Goal: Find specific page/section: Find specific page/section

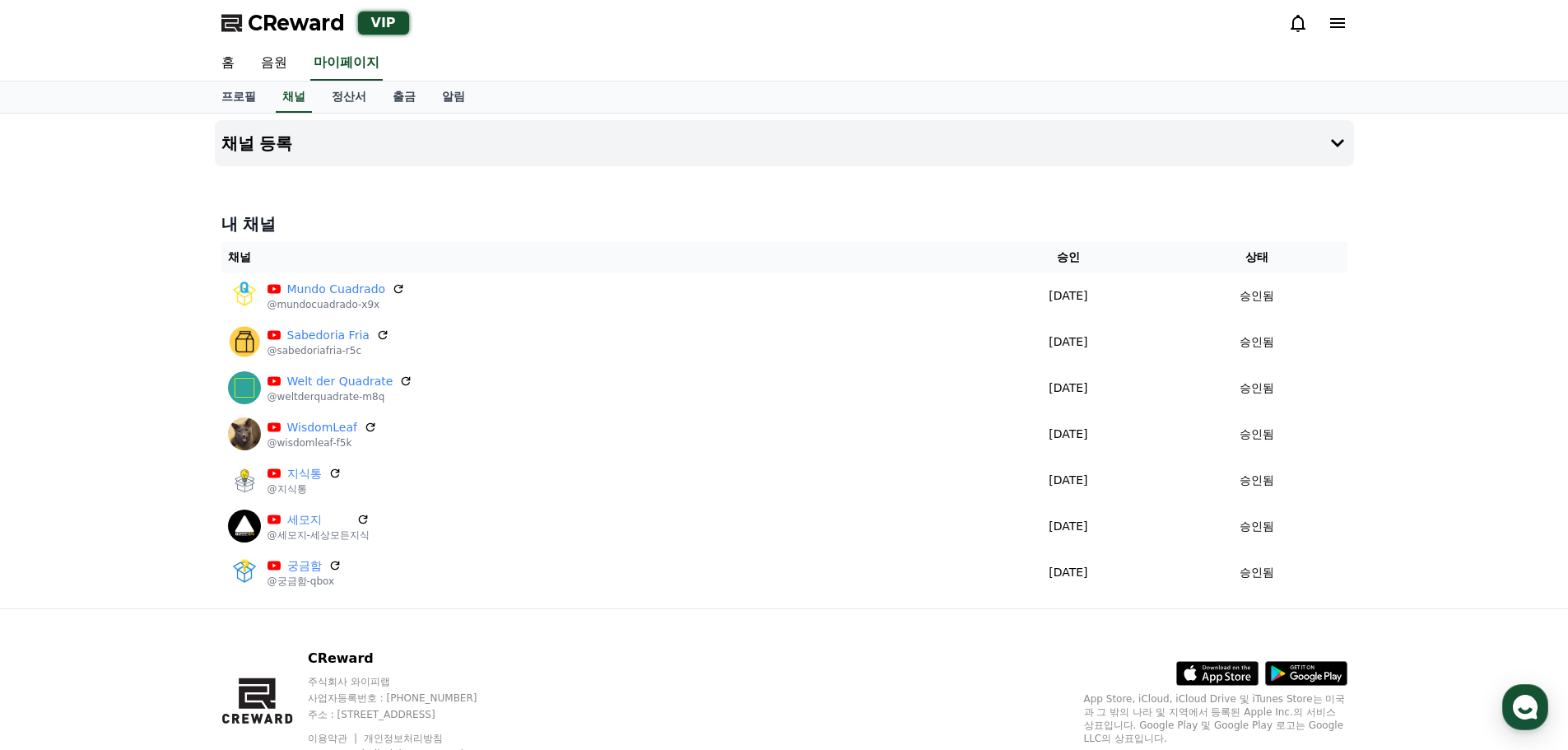
click at [1293, 21] on icon at bounding box center [1298, 23] width 15 height 17
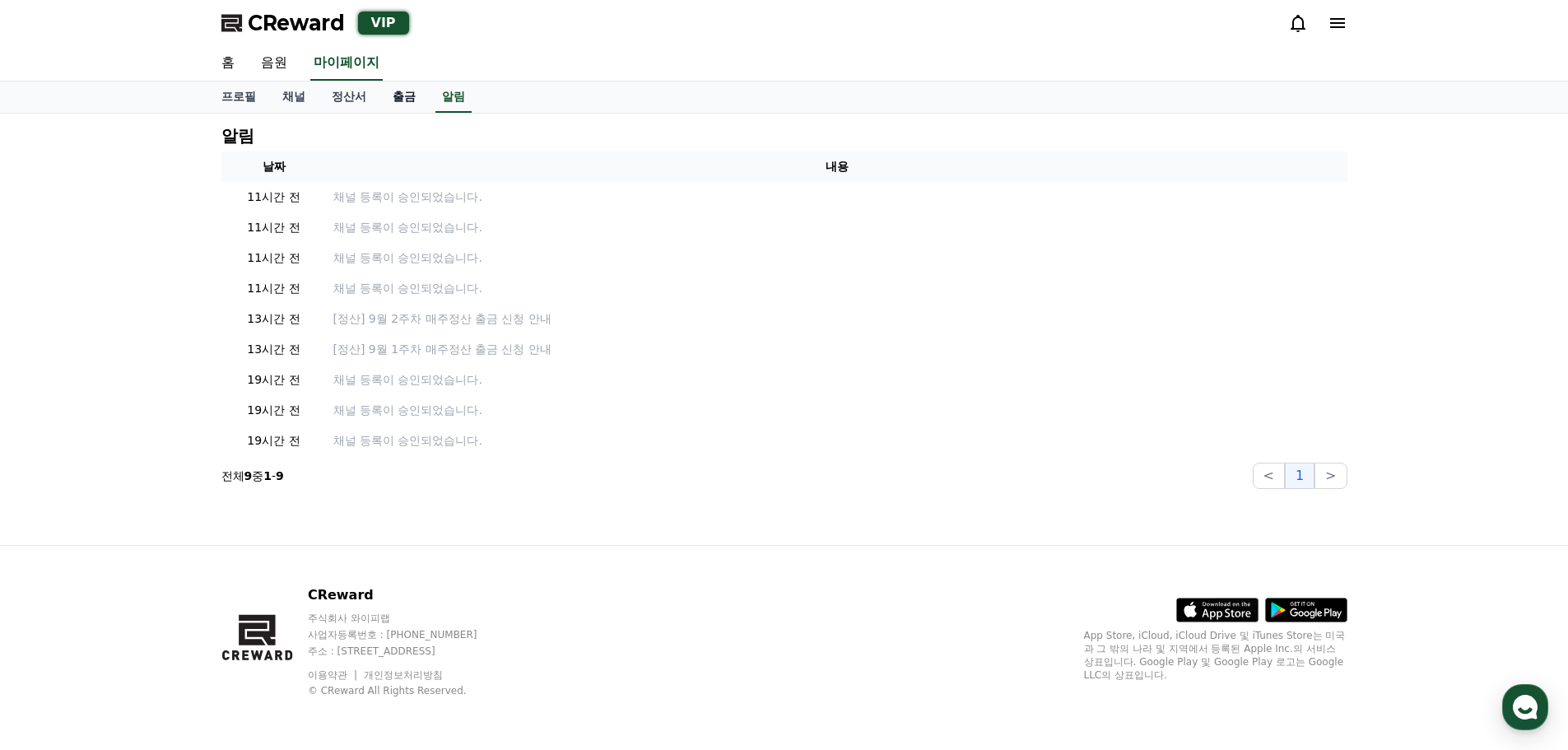
click at [395, 99] on link "출금" at bounding box center [403, 97] width 49 height 31
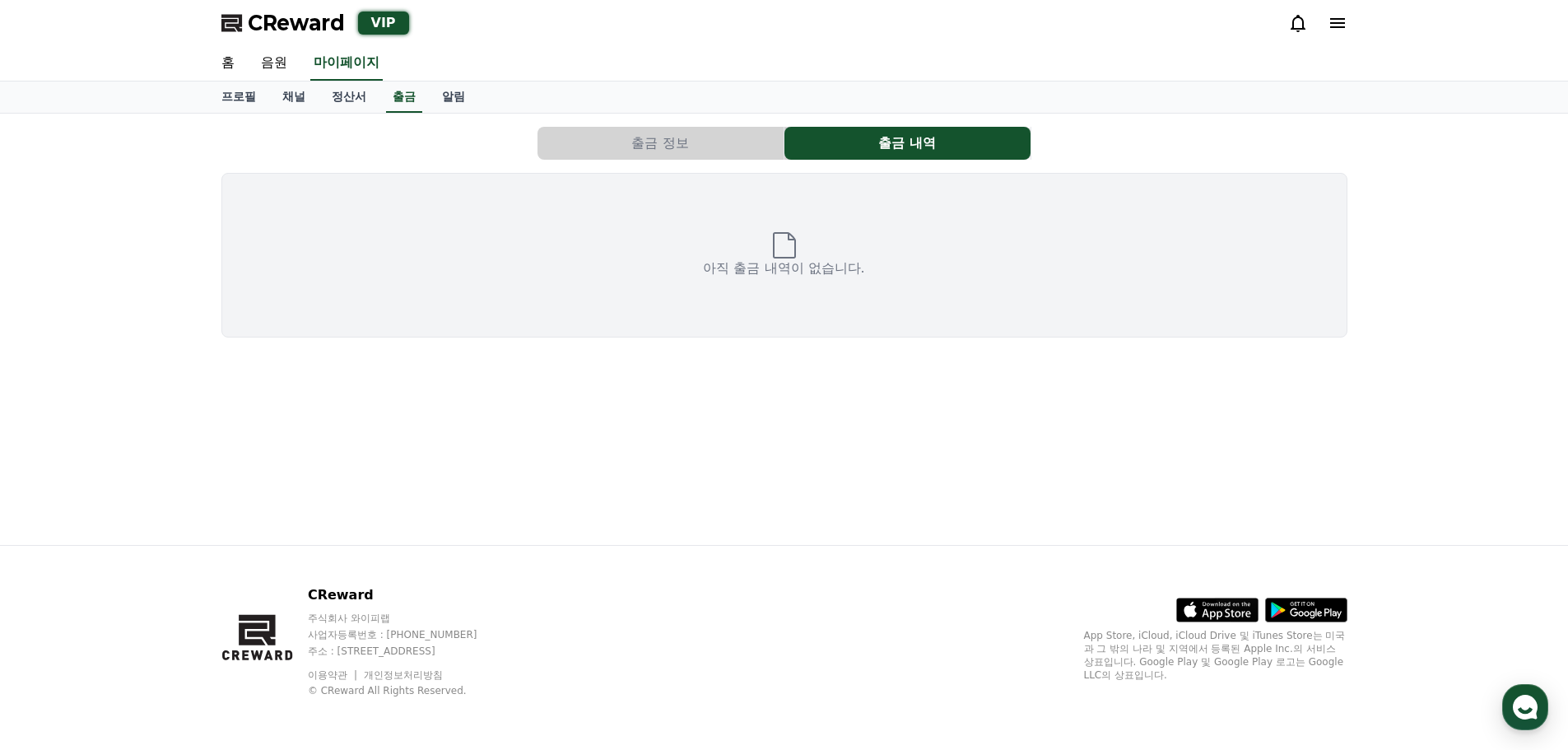
click at [634, 143] on button "출금 정보" at bounding box center [660, 143] width 246 height 33
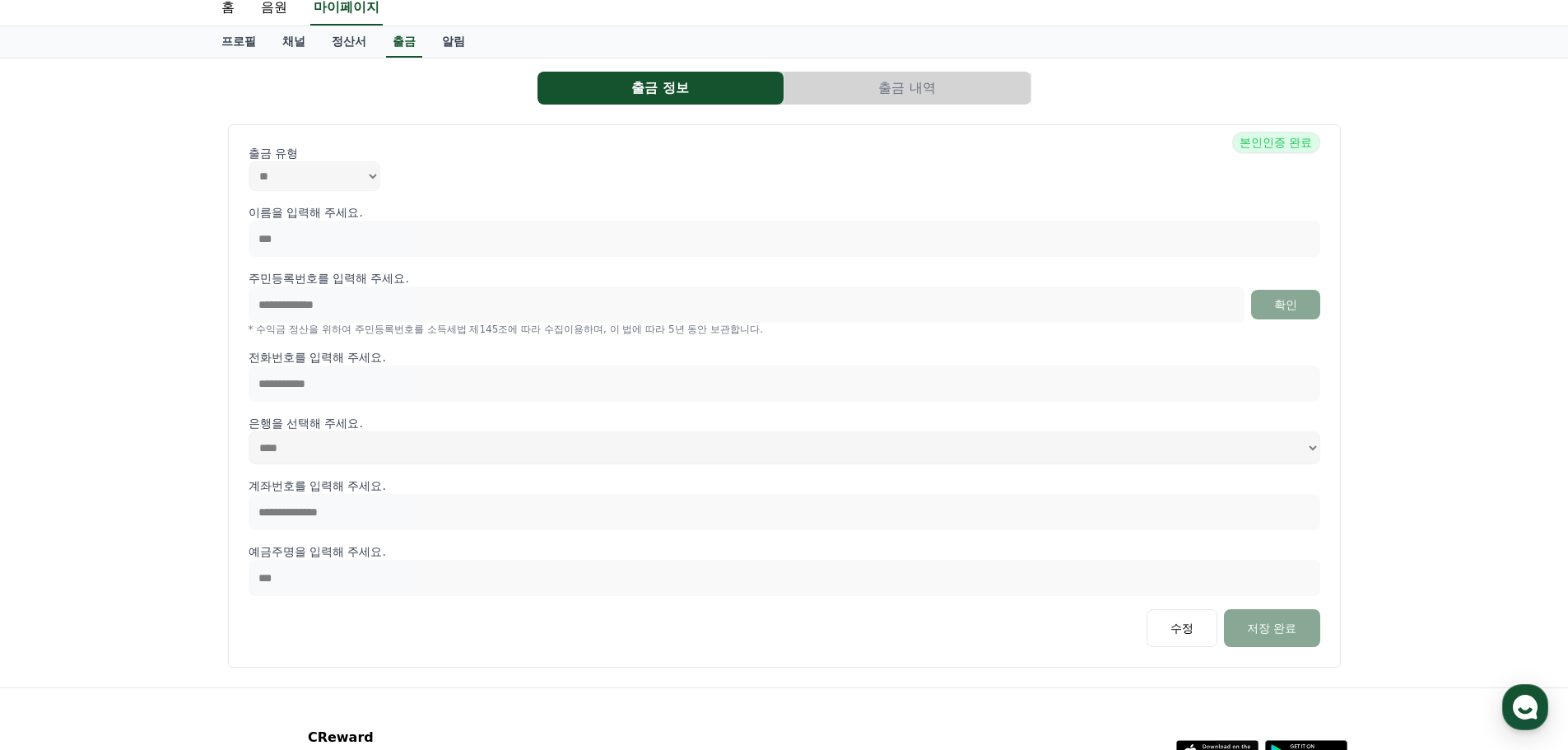
scroll to position [82, 0]
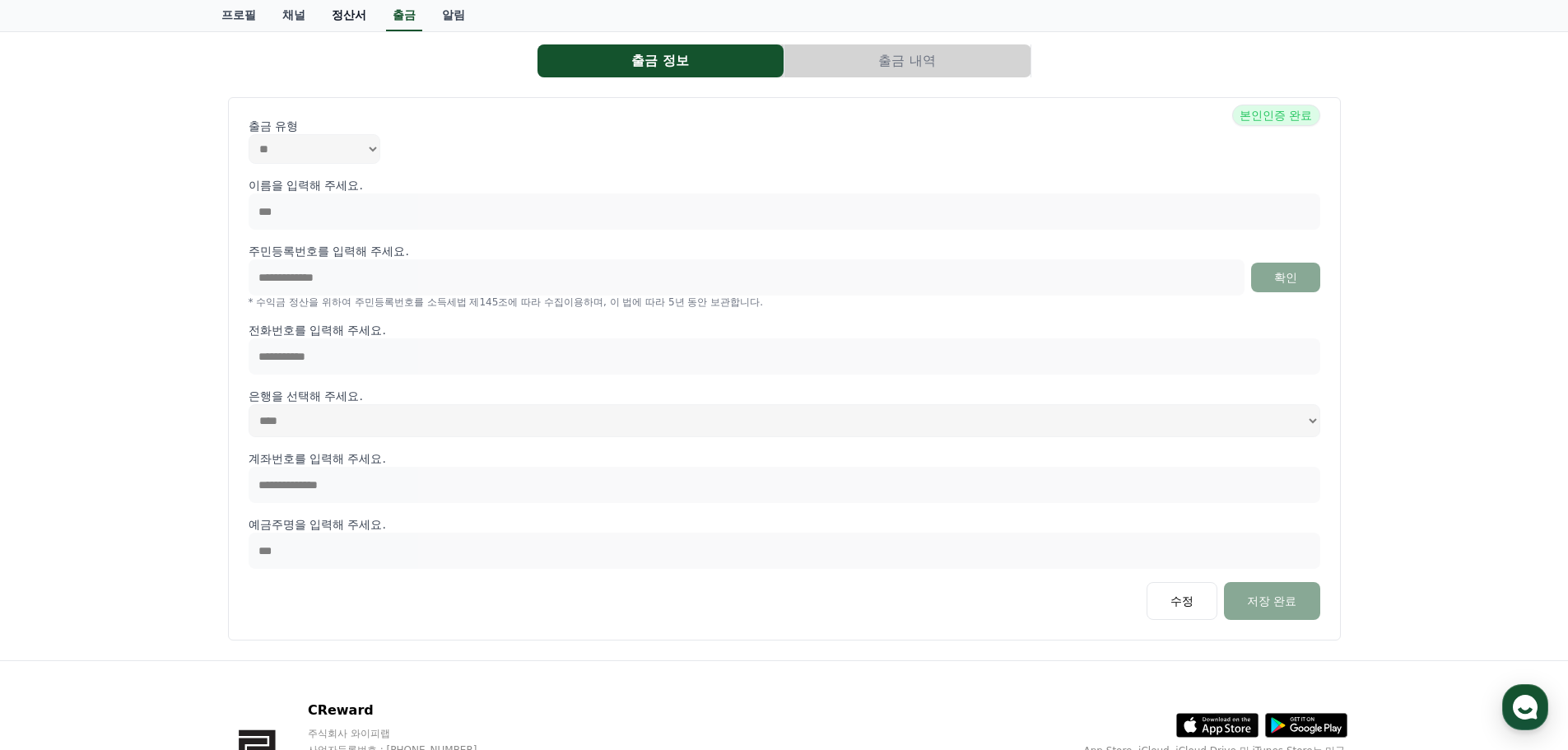
click at [357, 16] on link "정산서" at bounding box center [349, 16] width 61 height 31
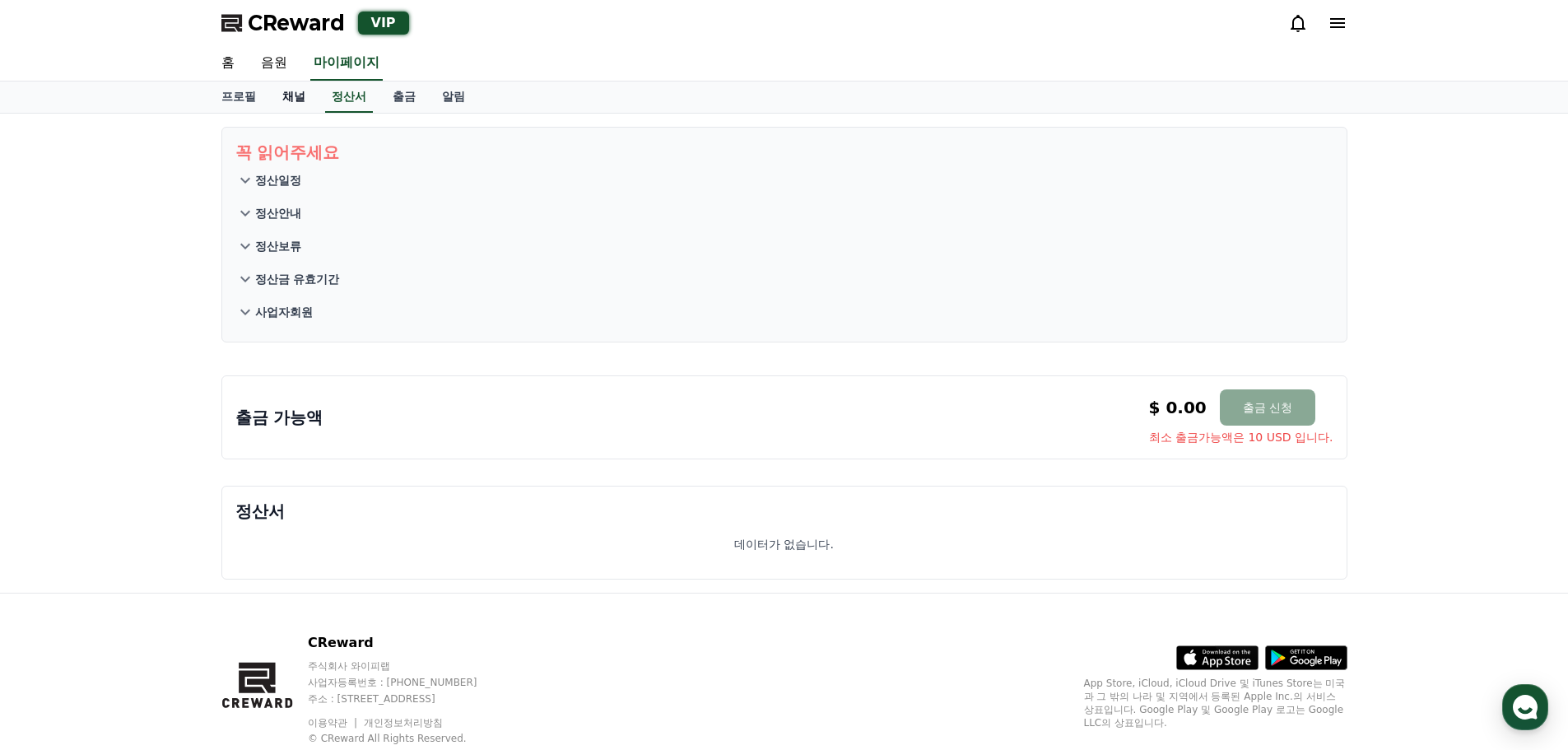
click at [288, 93] on link "채널" at bounding box center [294, 97] width 49 height 31
